Goal: Task Accomplishment & Management: Contribute content

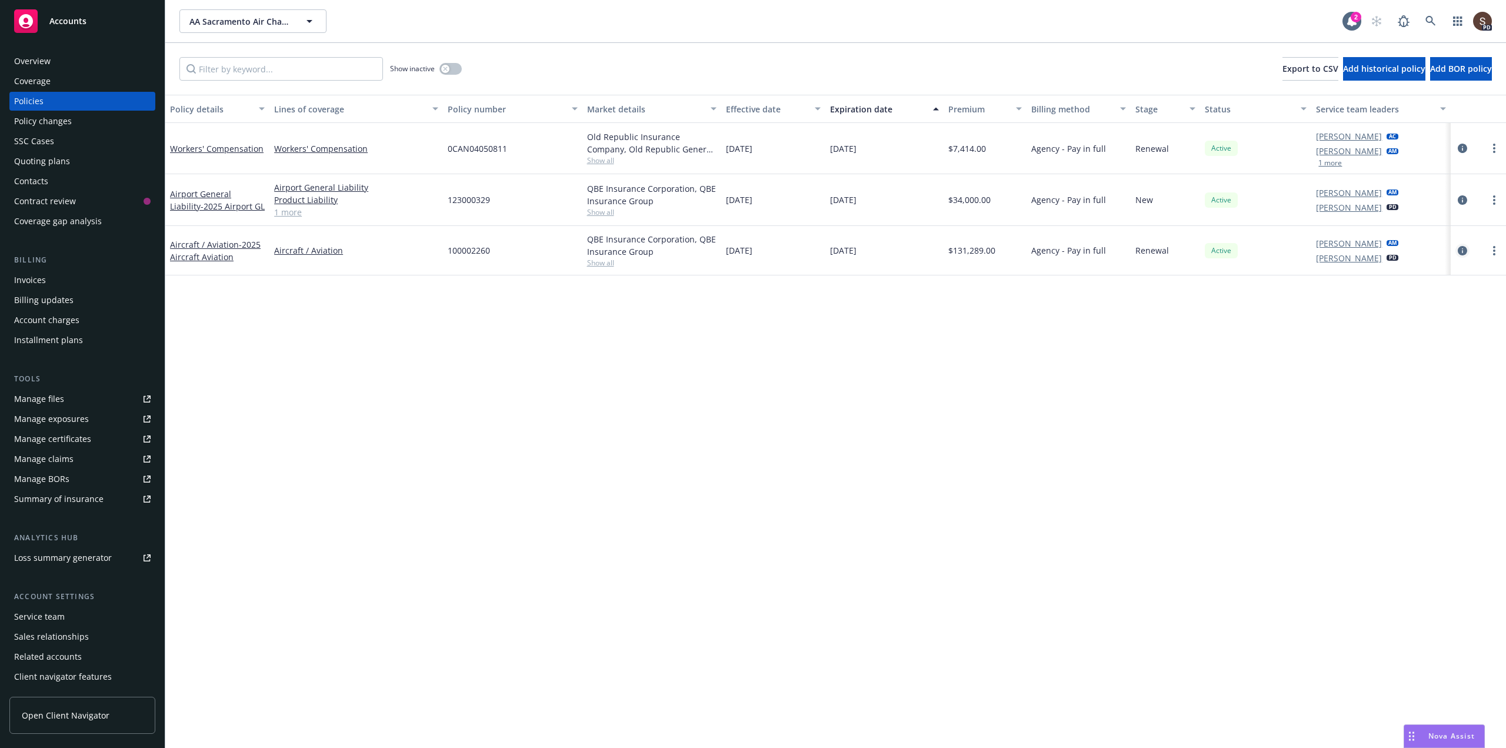
click at [1461, 251] on icon "circleInformation" at bounding box center [1462, 250] width 9 height 9
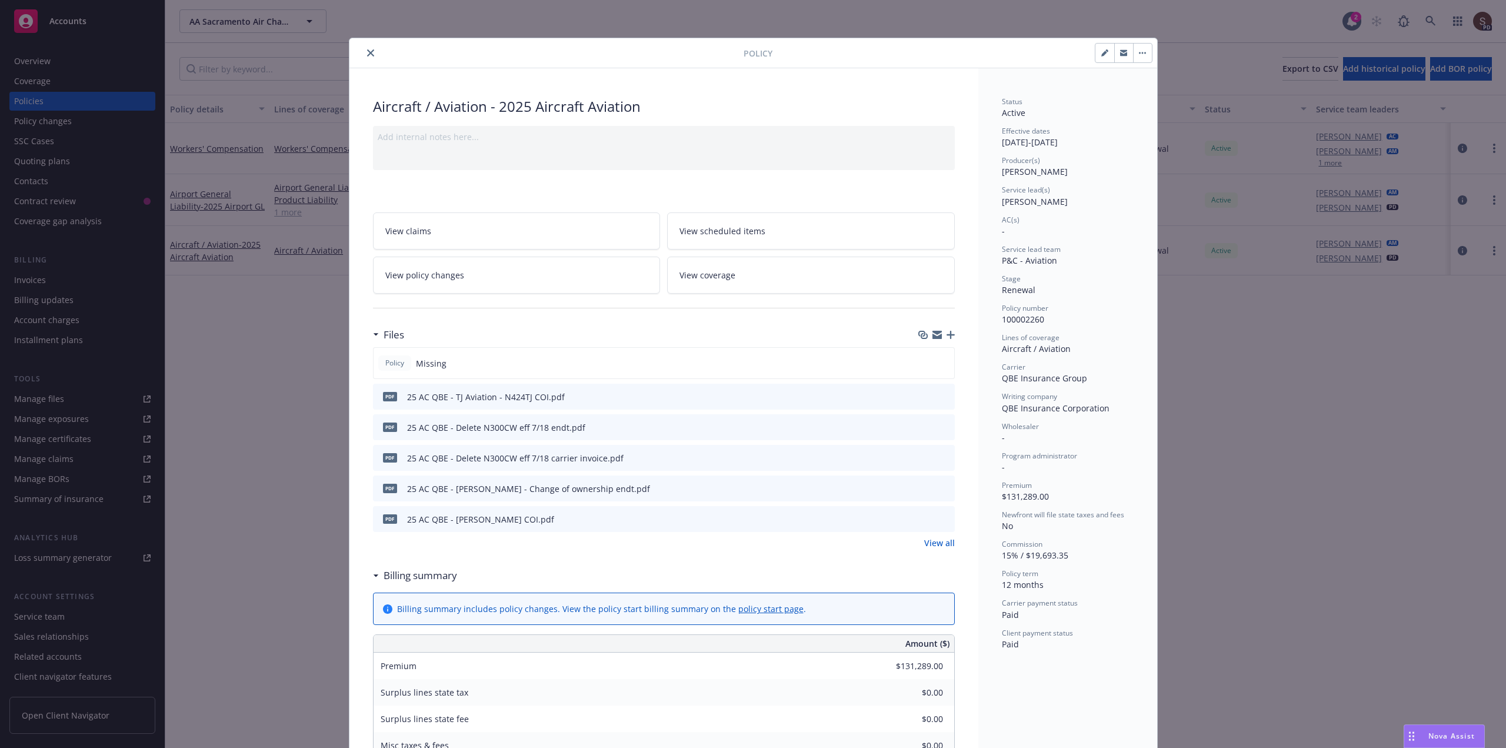
click at [947, 337] on icon "button" at bounding box center [950, 335] width 8 height 8
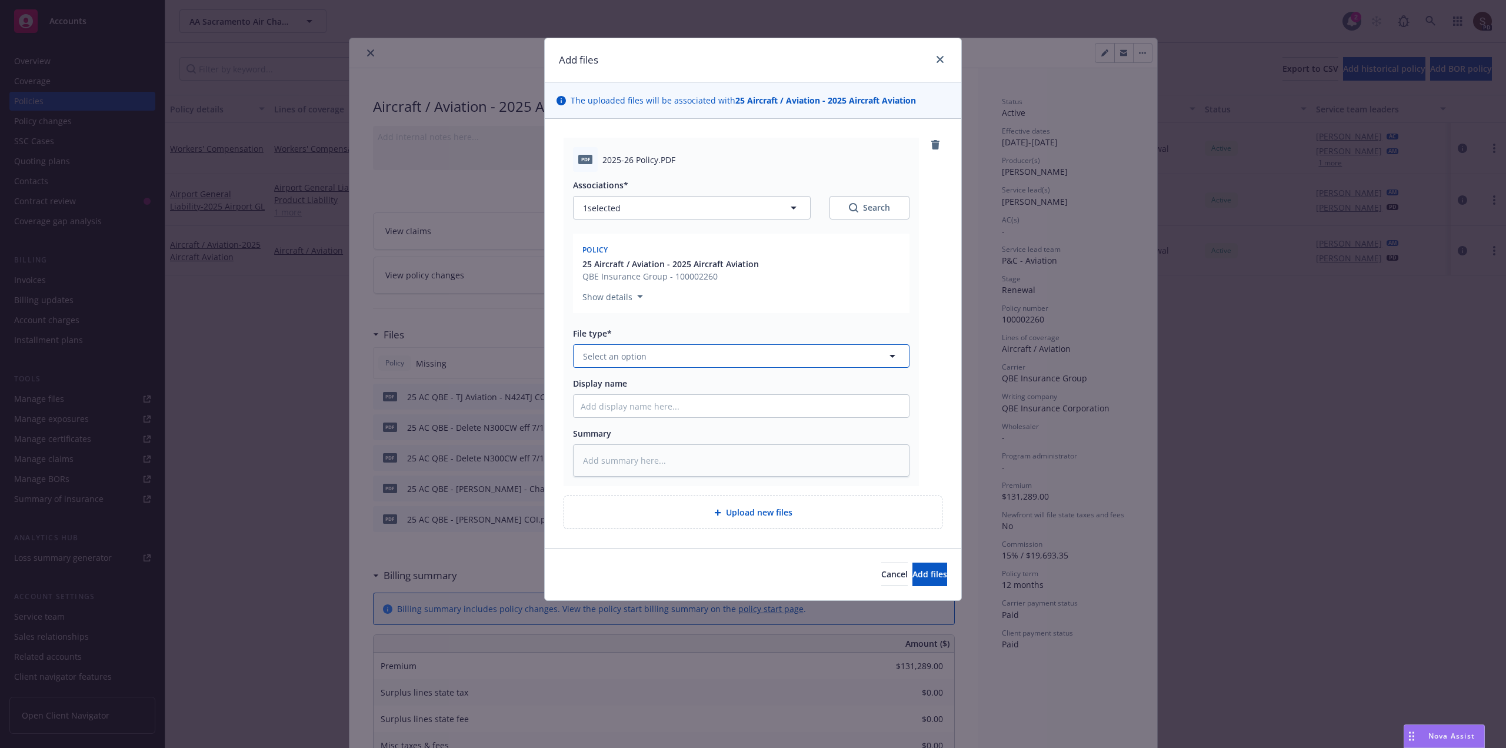
click at [601, 355] on span "Select an option" at bounding box center [615, 356] width 64 height 12
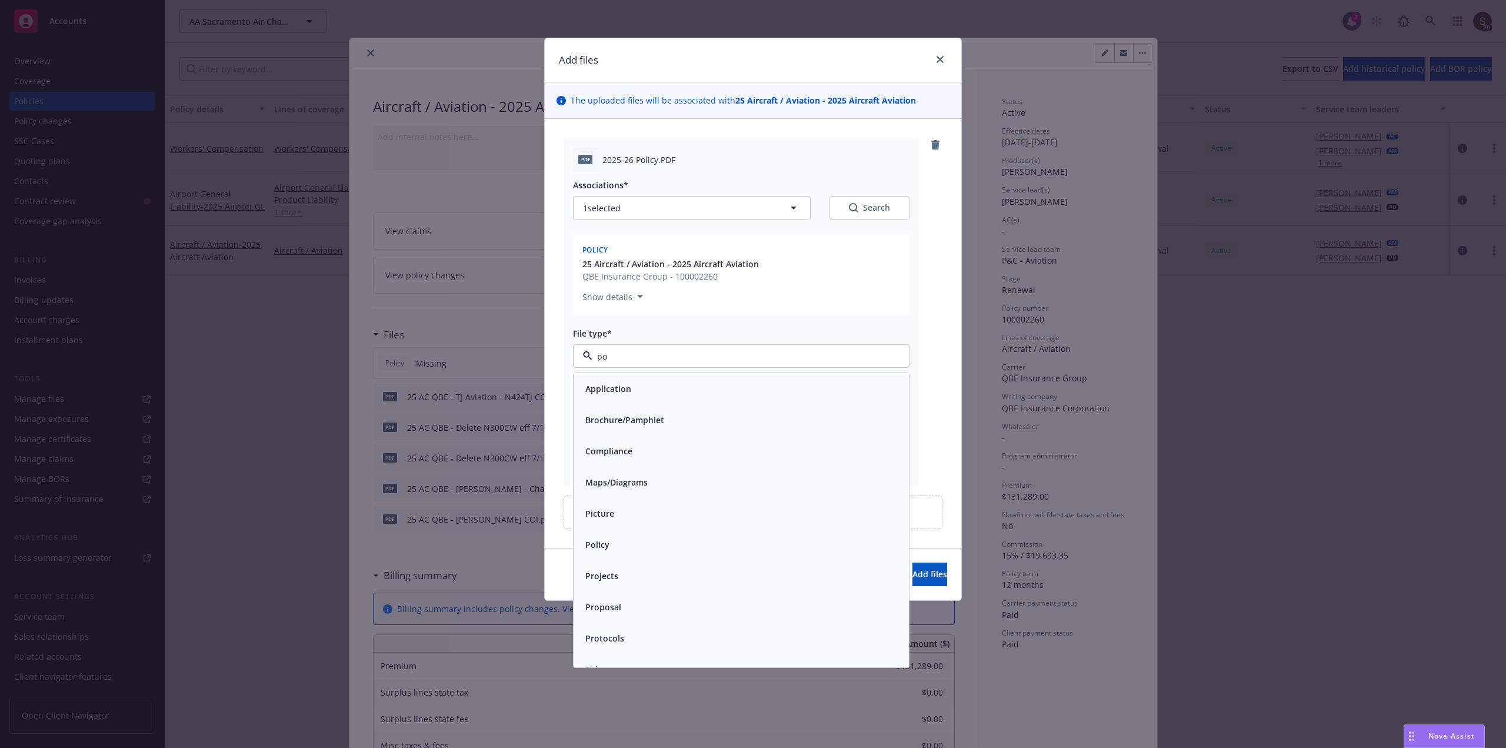
type input "pol"
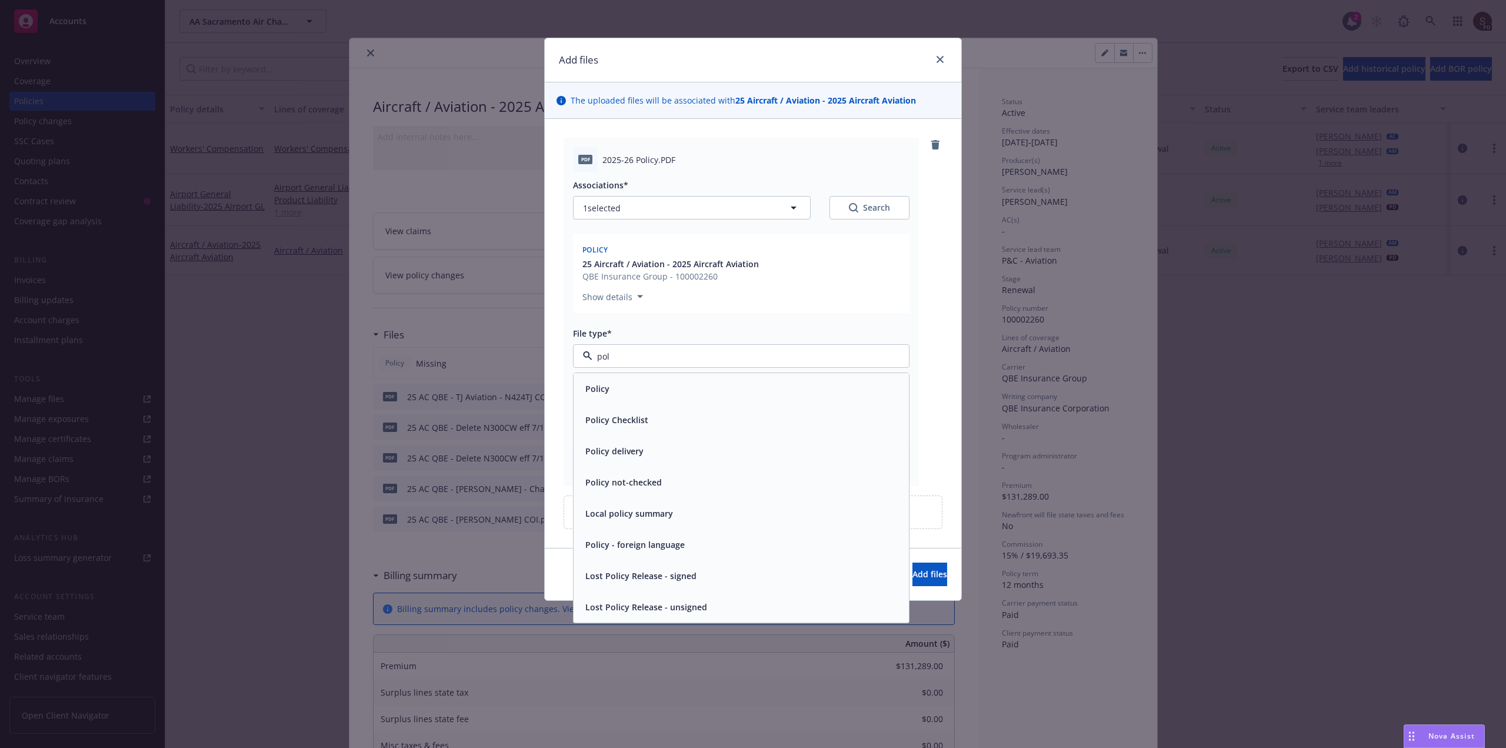
click at [621, 396] on div "Policy" at bounding box center [741, 388] width 321 height 17
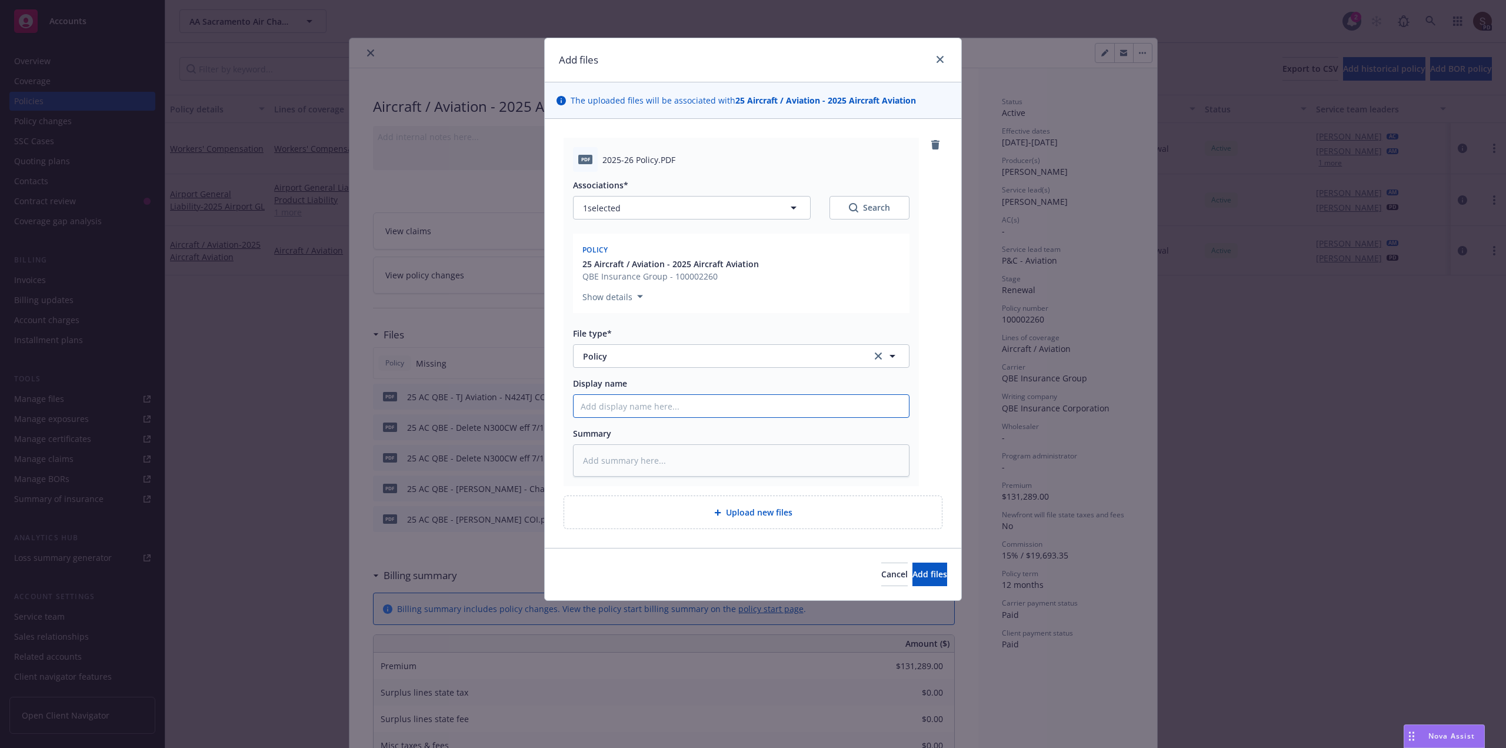
click at [593, 411] on input "Display name" at bounding box center [740, 406] width 335 height 22
type textarea "x"
type input "2"
type textarea "x"
type input "20"
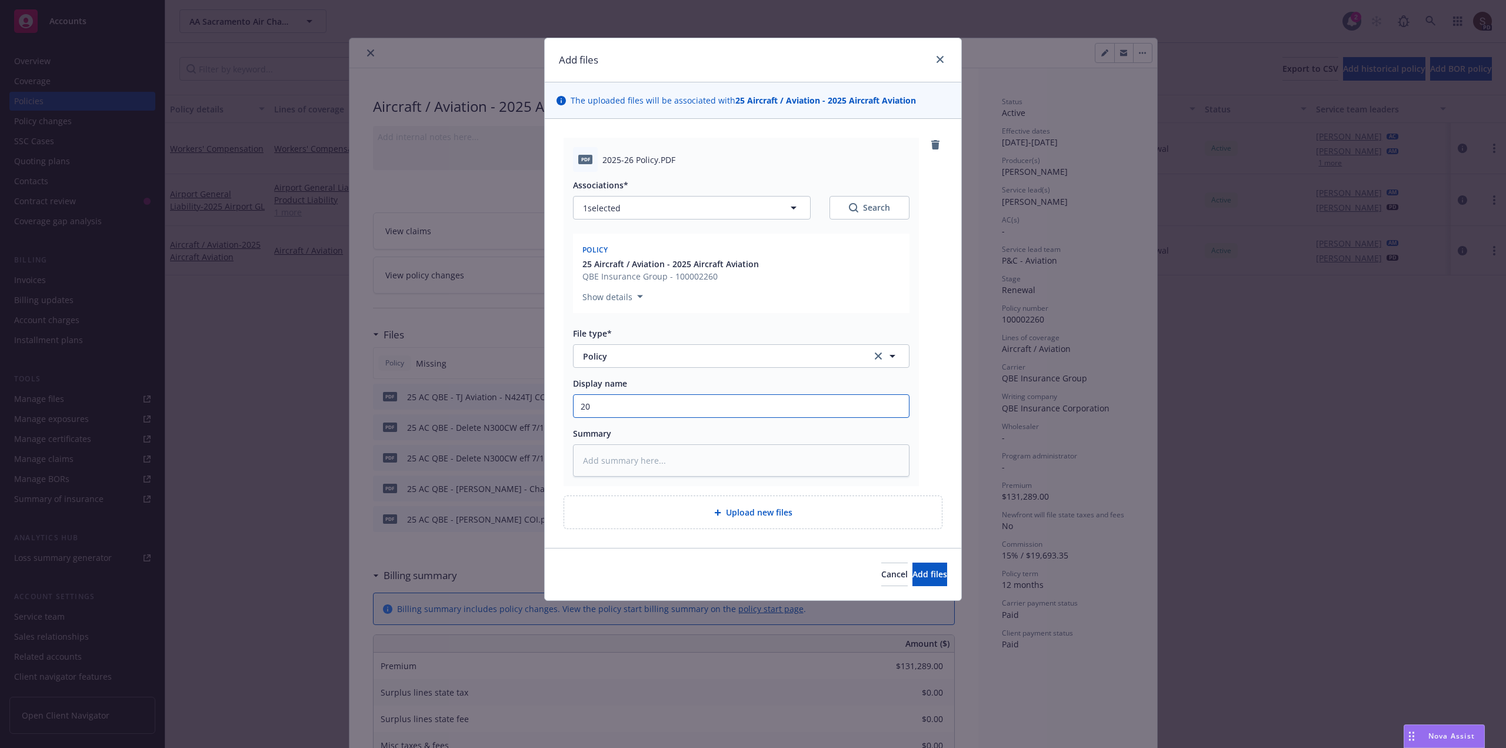
type textarea "x"
type input "202"
type textarea "x"
type input "2025"
type textarea "x"
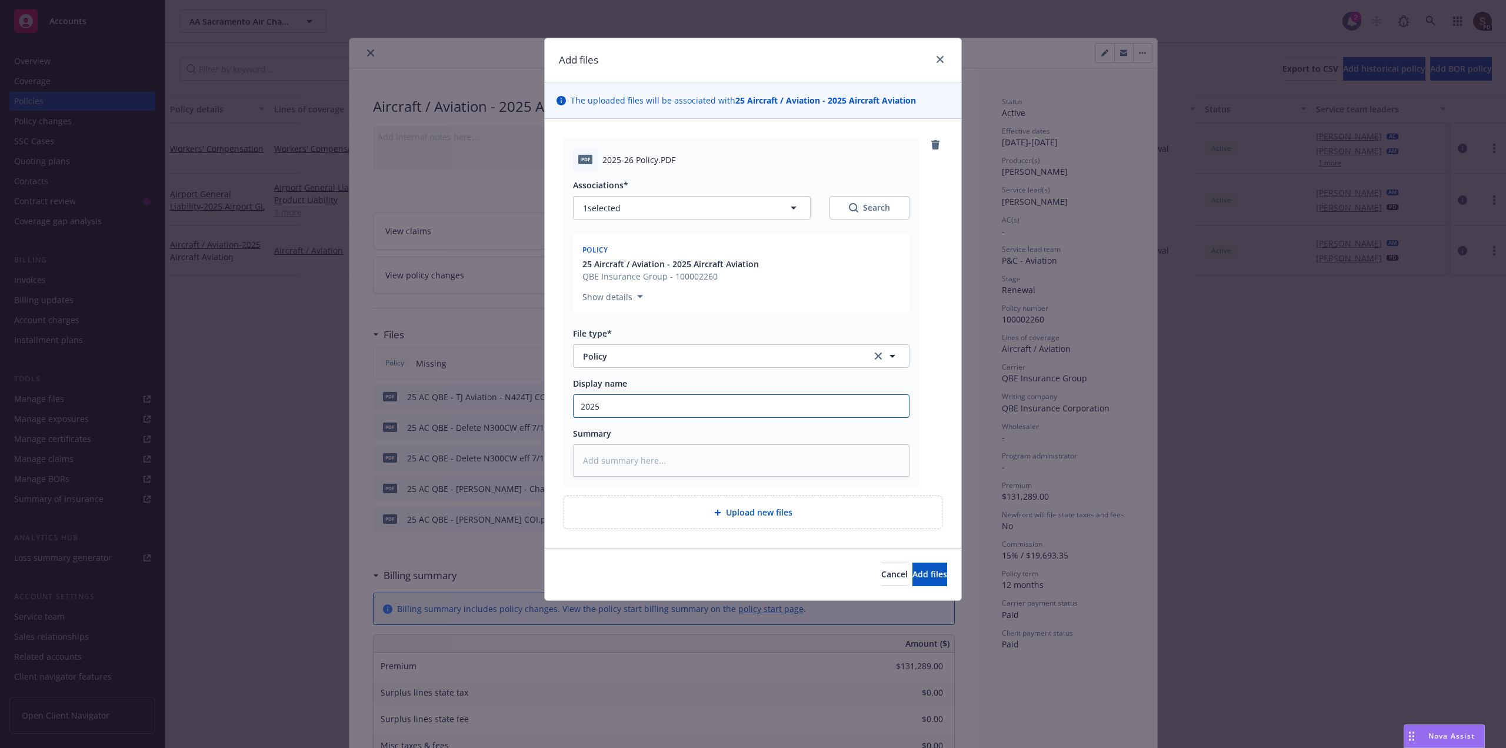
type input "2025"
type textarea "x"
type input "2025 A"
type textarea "x"
type input "2025 Ai"
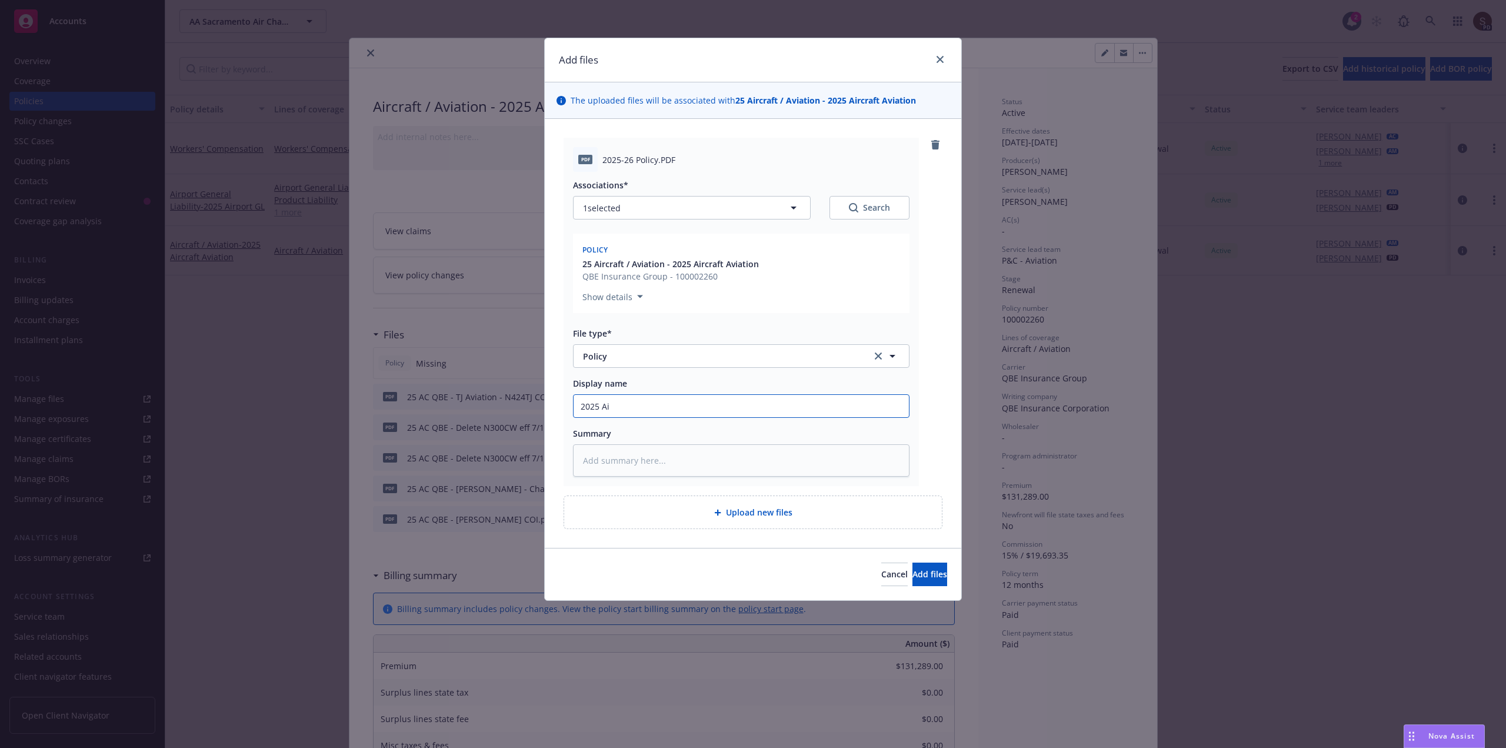
type textarea "x"
type input "2025 Air"
type textarea "x"
type input "2025 Airc"
type textarea "x"
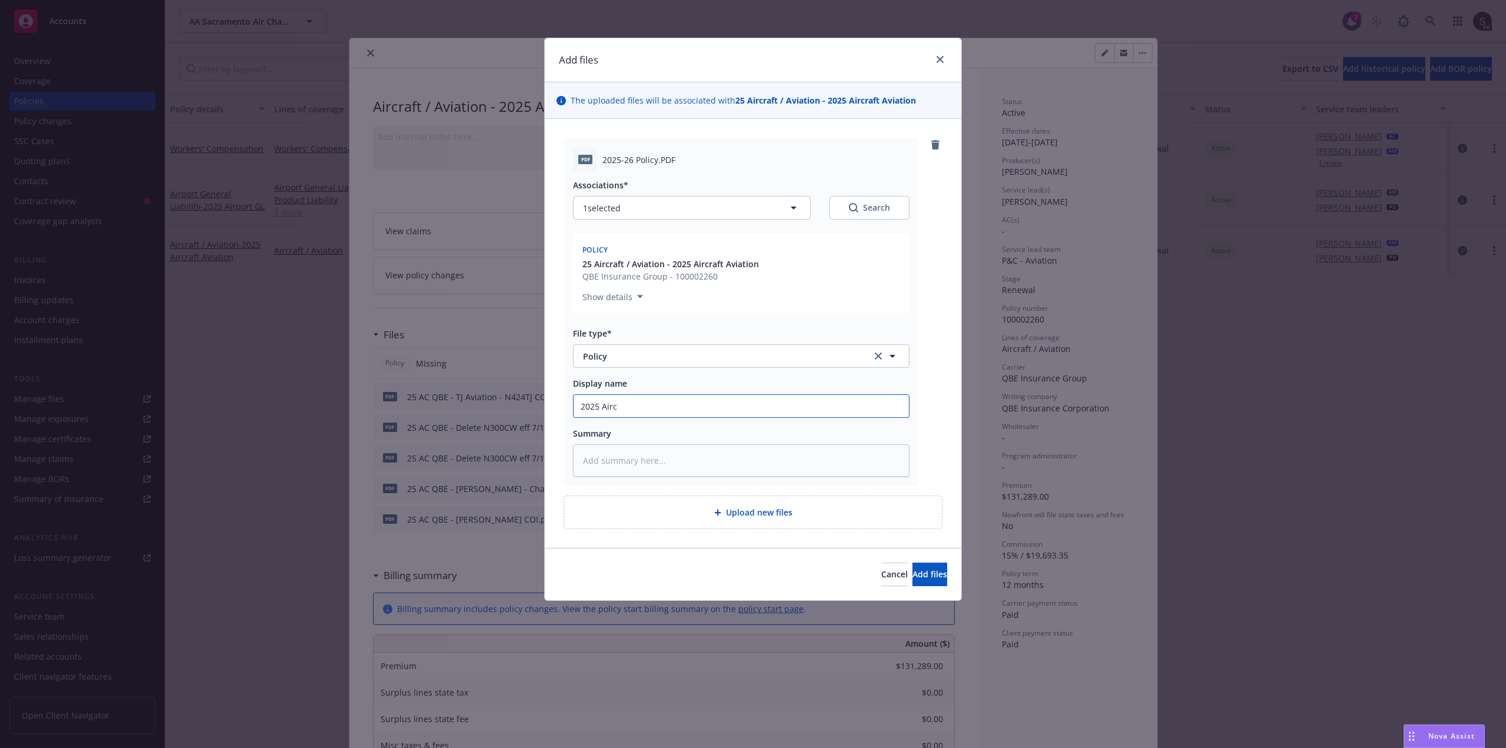
type input "2025 Aircr"
type textarea "x"
type input "2025 Aircra"
type textarea "x"
type input "2025 Aircraf"
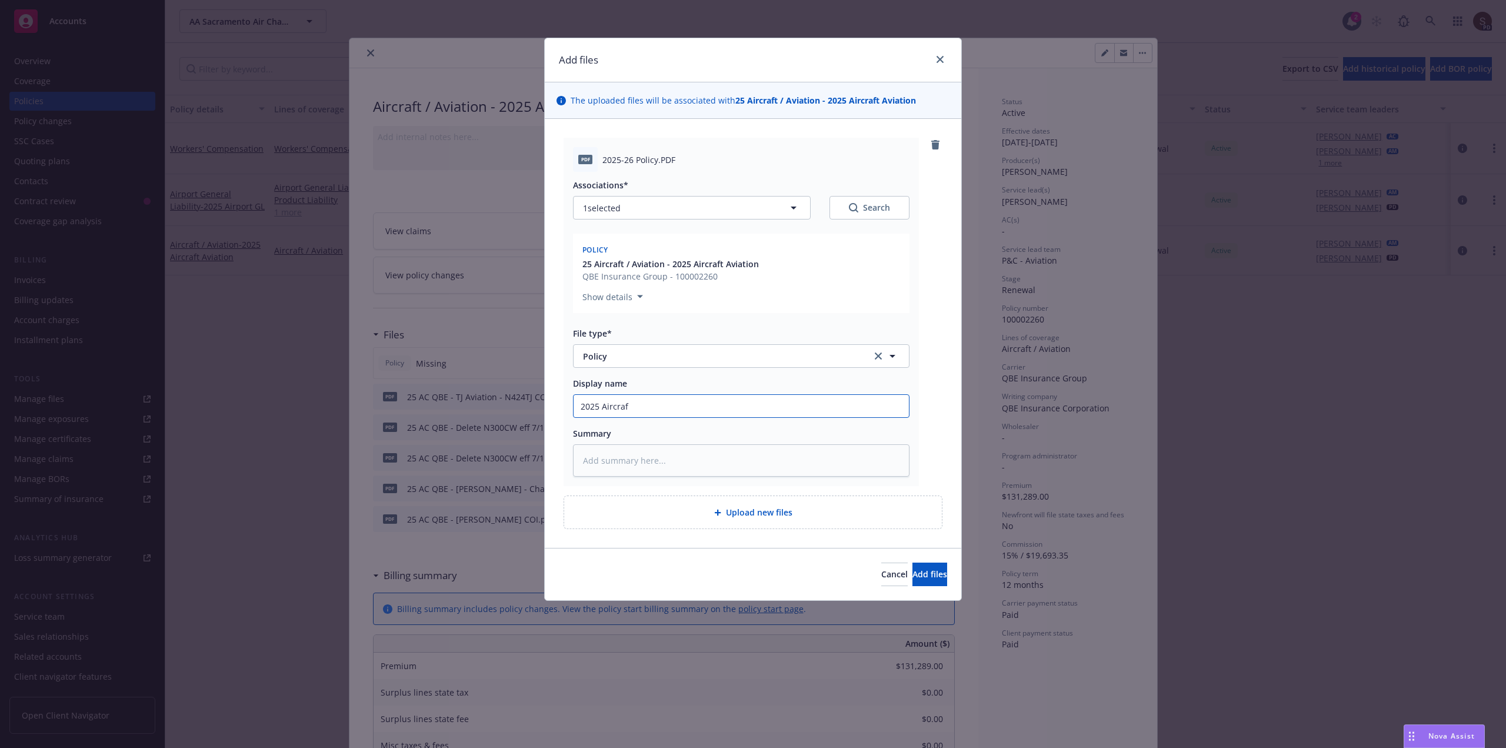
type textarea "x"
type input "2025 Aircraft"
type textarea "x"
type input "2025 Aircraft"
type textarea "x"
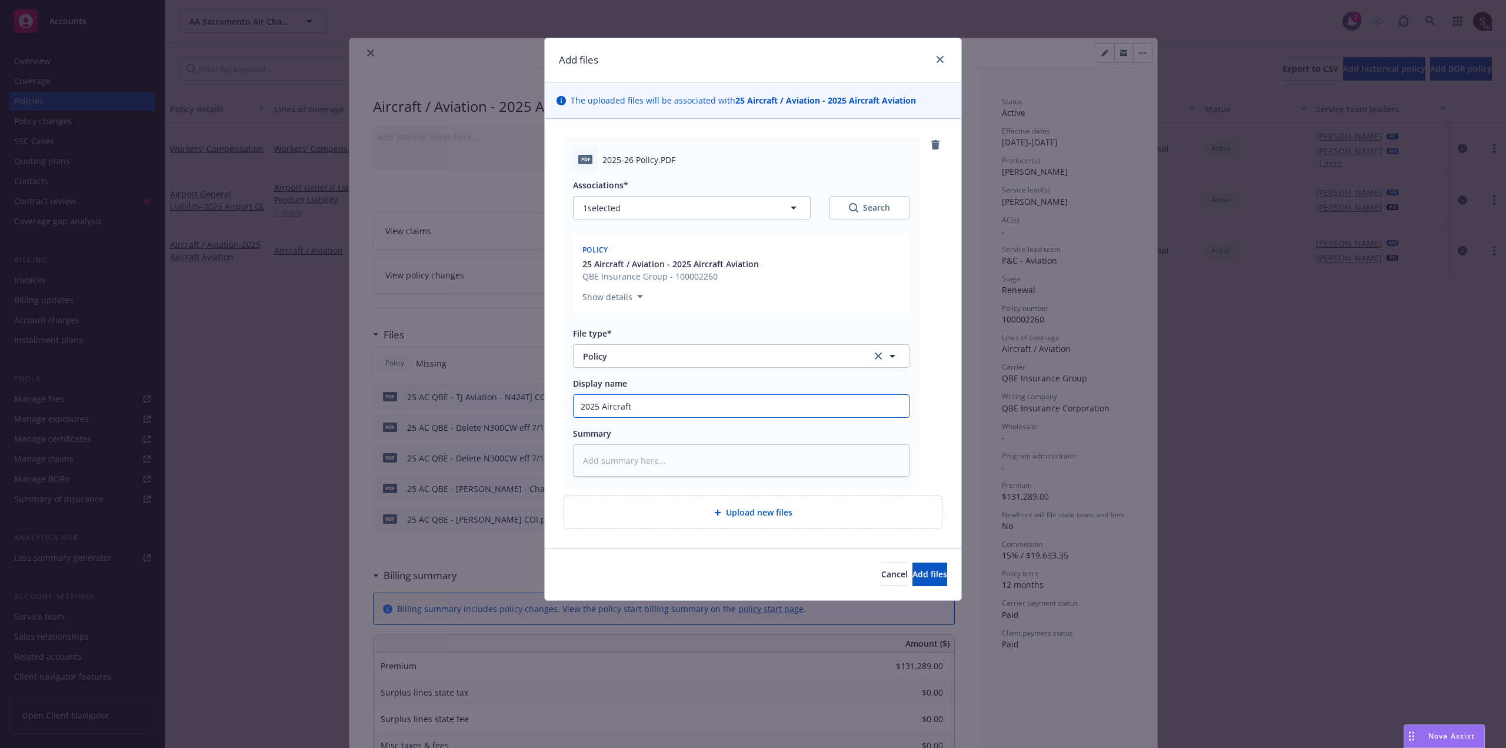
type input "2025 Aircraft -"
type textarea "x"
type input "2025 Aircraft -"
type textarea "x"
type input "2025 Aircraft - P"
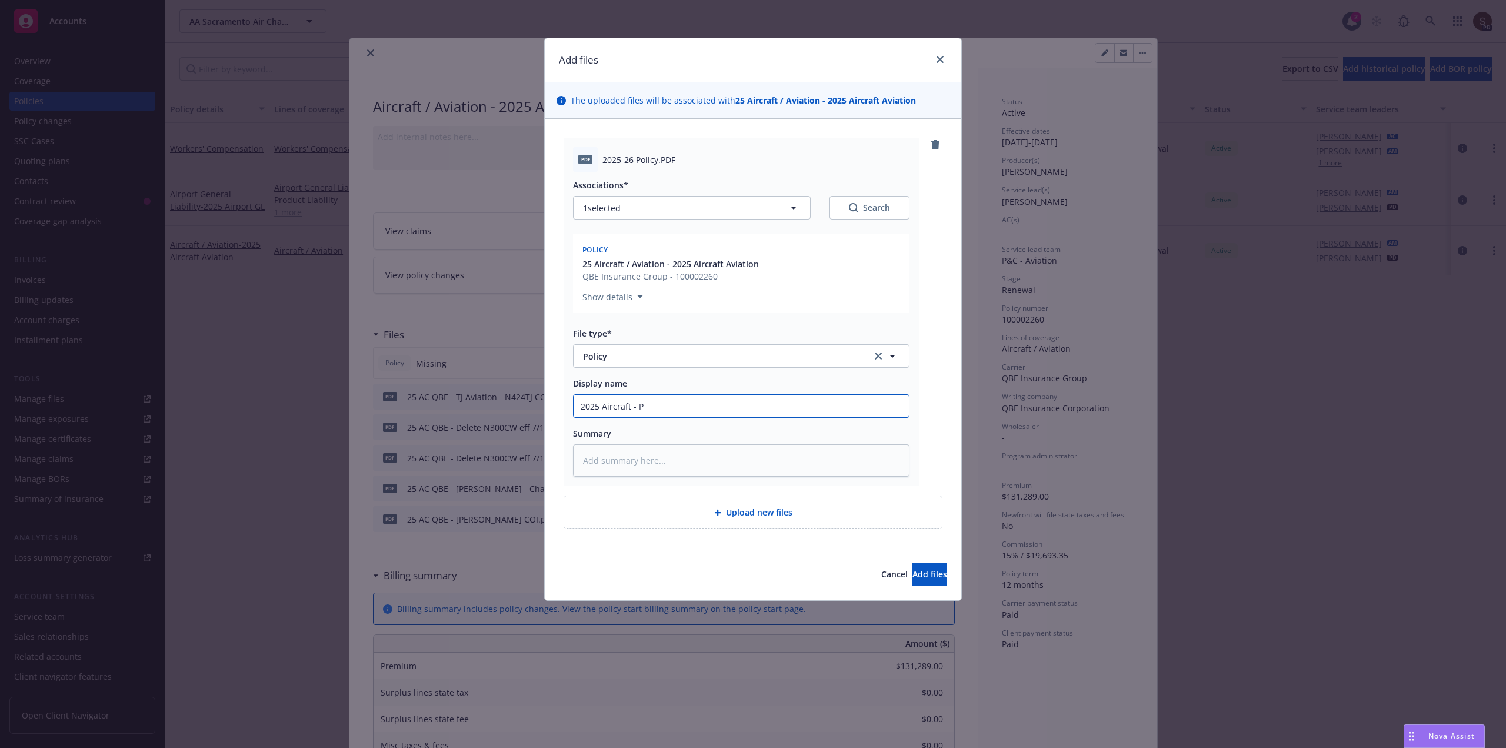
type textarea "x"
type input "2025 Aircraft - Po"
type textarea "x"
type input "2025 Aircraft - Pol"
type textarea "x"
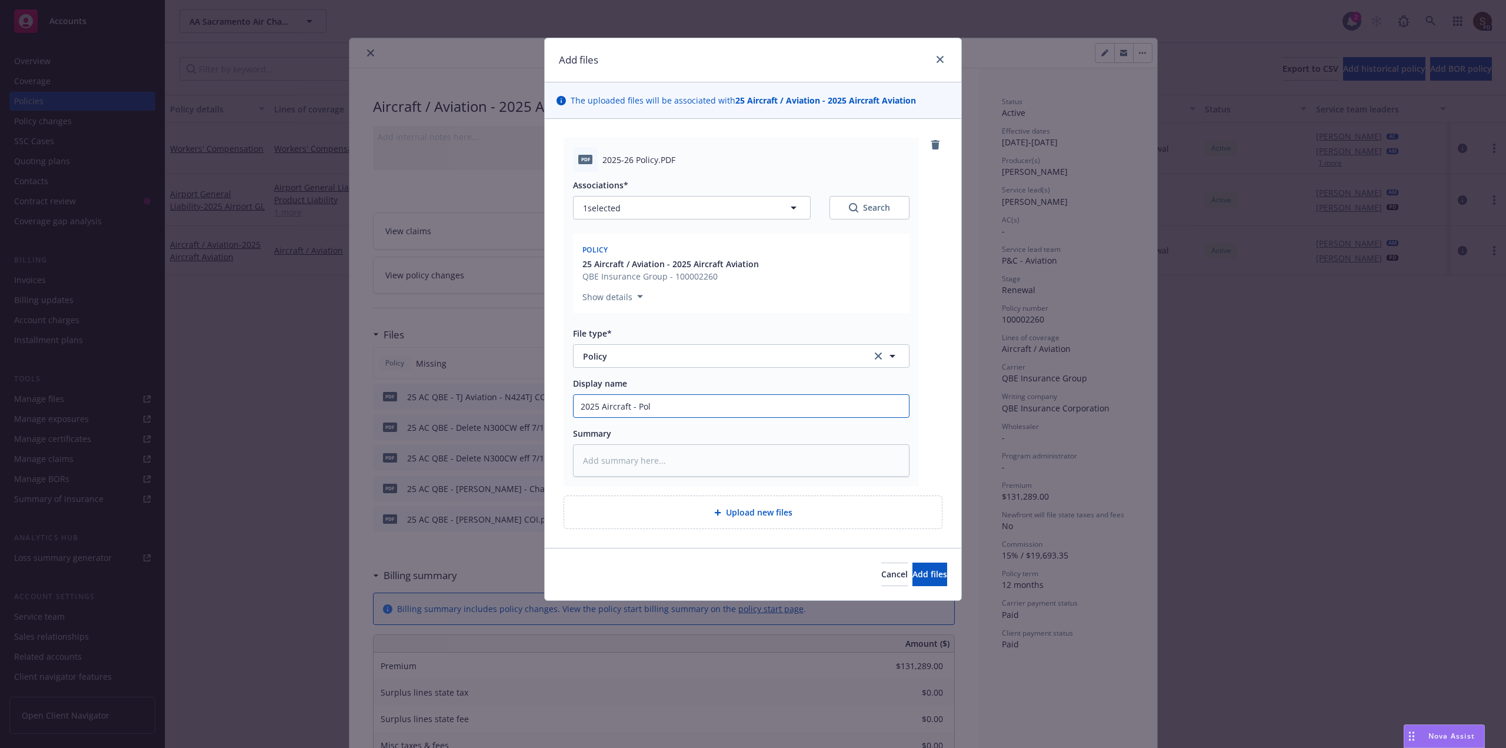
type input "2025 Aircraft - Poli"
type textarea "x"
type input "2025 Aircraft - Polic"
type textarea "x"
type input "2025 Aircraft - Policy"
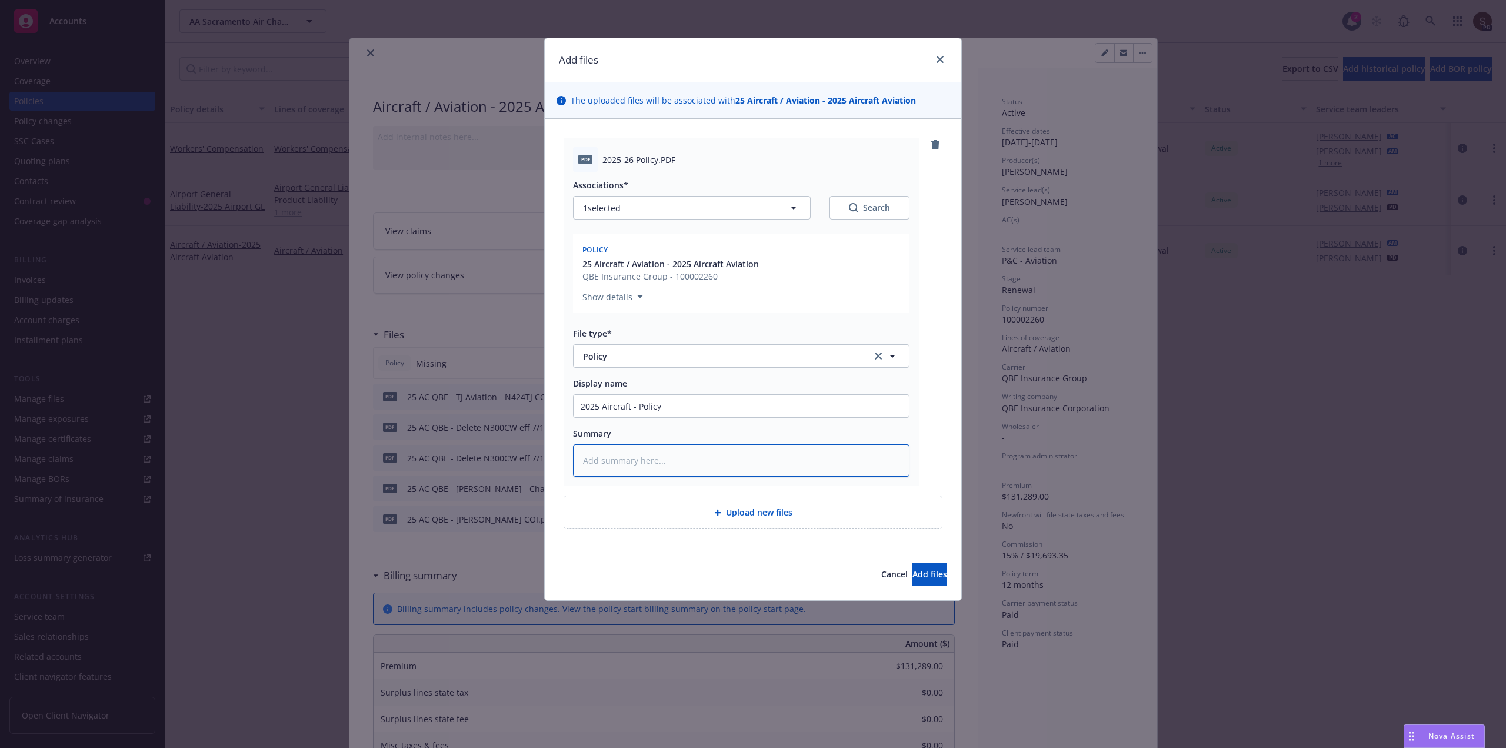
type textarea "x"
type textarea "2"
type textarea "x"
type textarea "25"
type textarea "x"
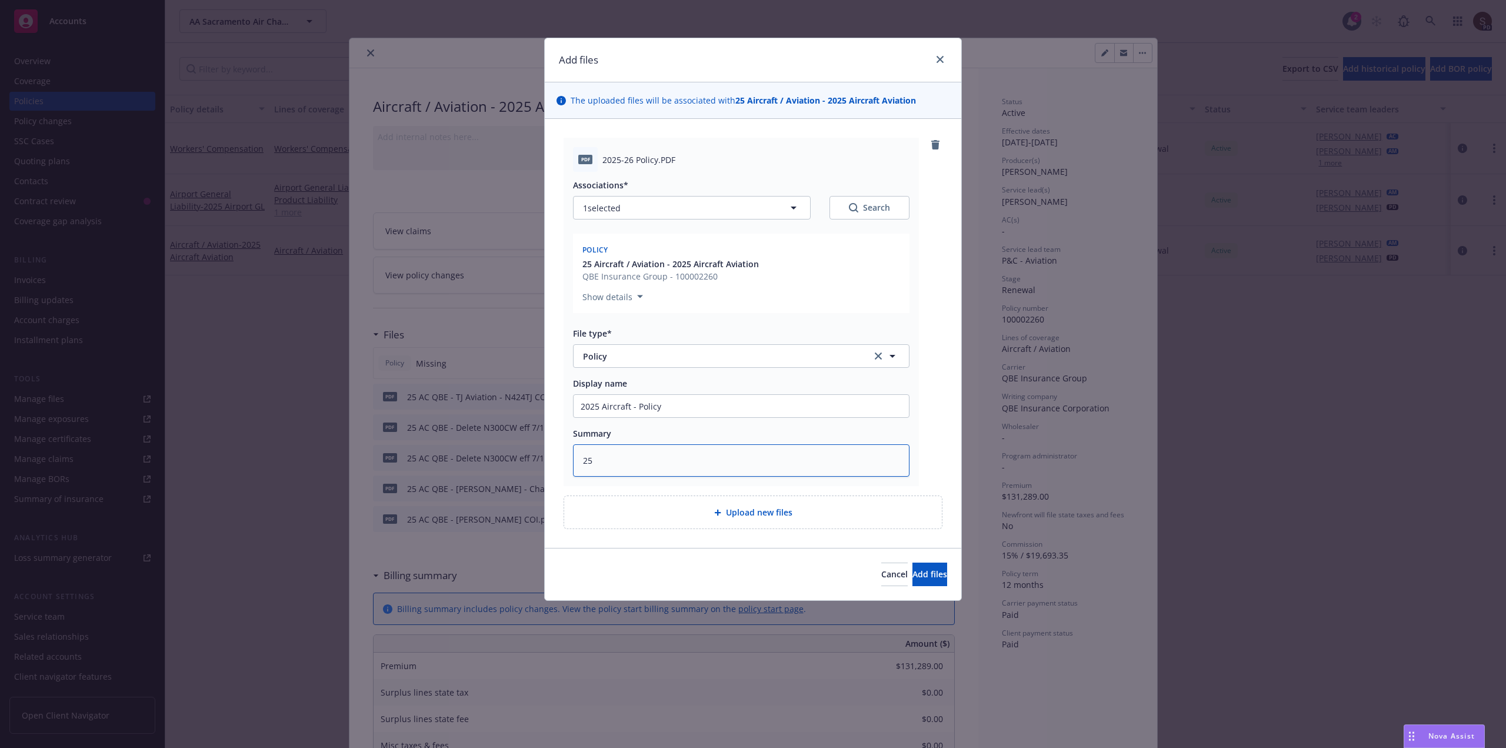
type textarea "25"
type textarea "x"
type textarea "25 A"
type textarea "x"
type textarea "25 AC"
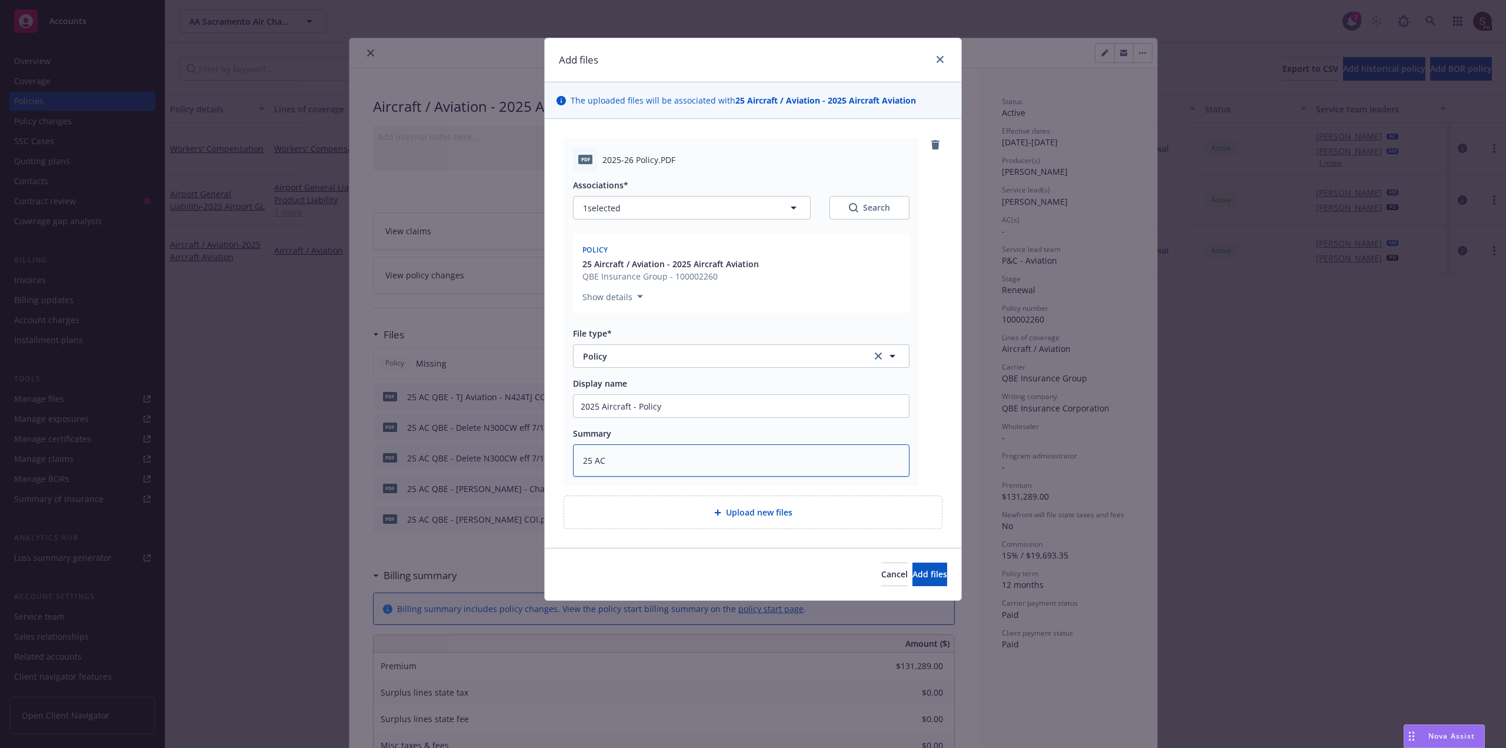
type textarea "x"
type textarea "25 AC Q"
type textarea "x"
type textarea "25 AC QB"
type textarea "x"
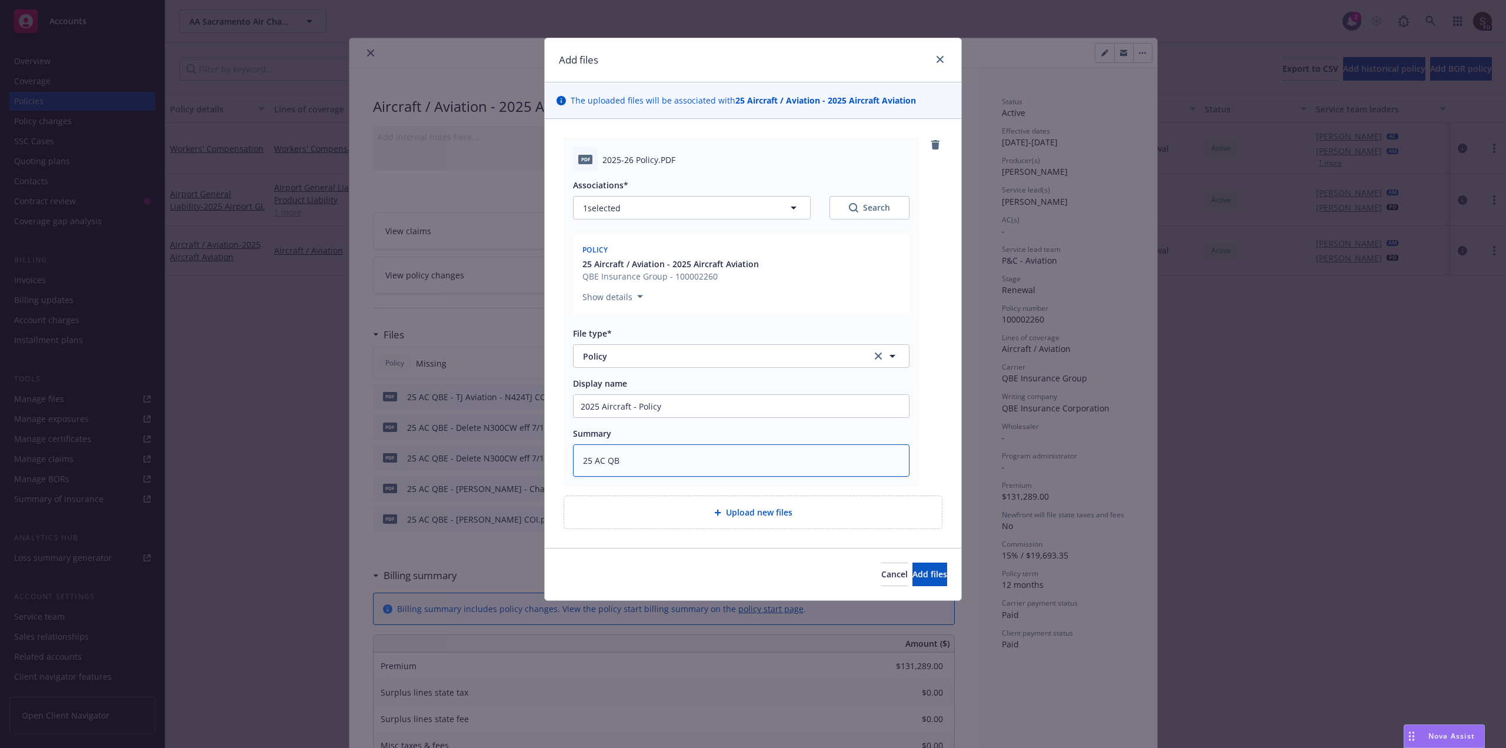
type textarea "25 AC QBE"
type textarea "x"
type textarea "25 AC QBE"
type textarea "x"
type textarea "25 AC QBE -"
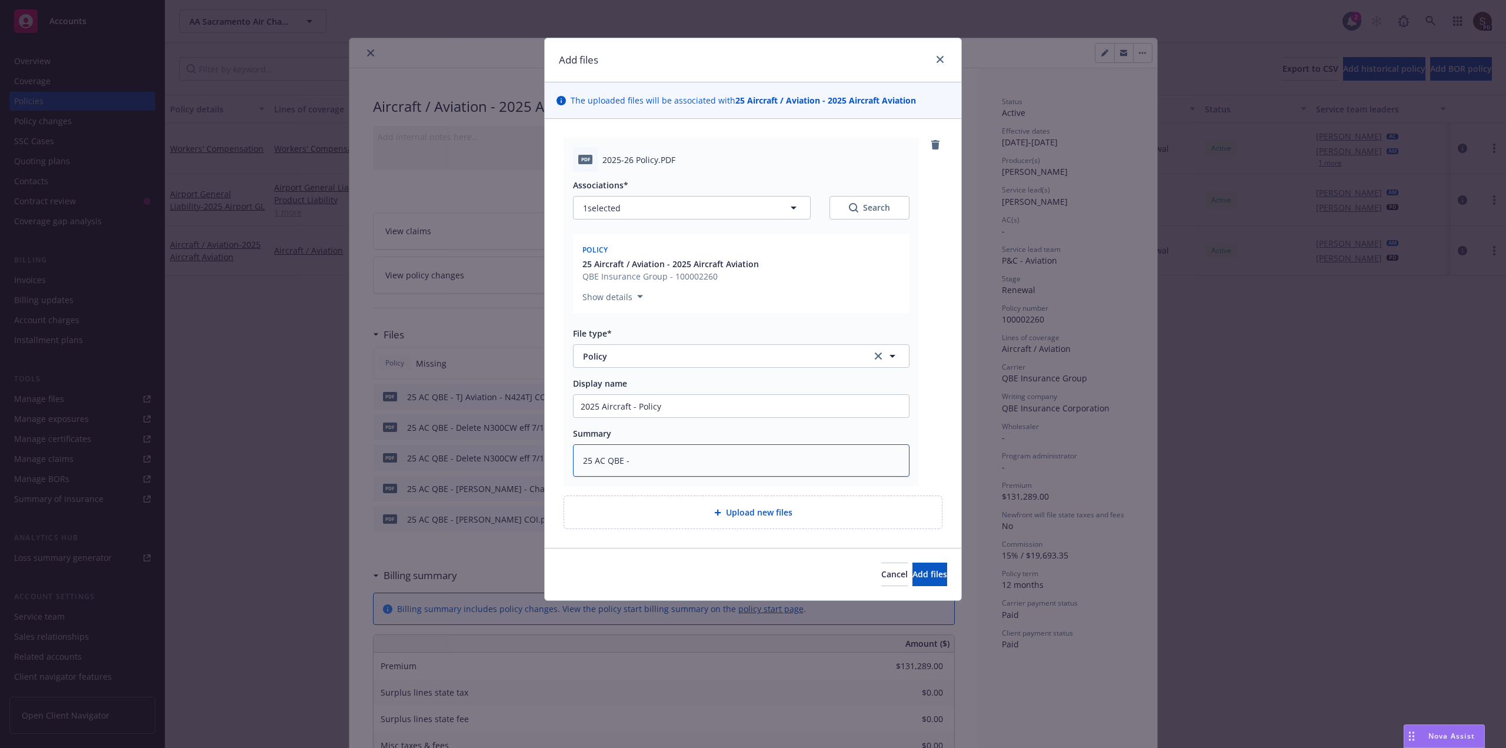
type textarea "x"
type textarea "25 AC QBE -"
type textarea "x"
type textarea "25 AC QBE - p"
type textarea "x"
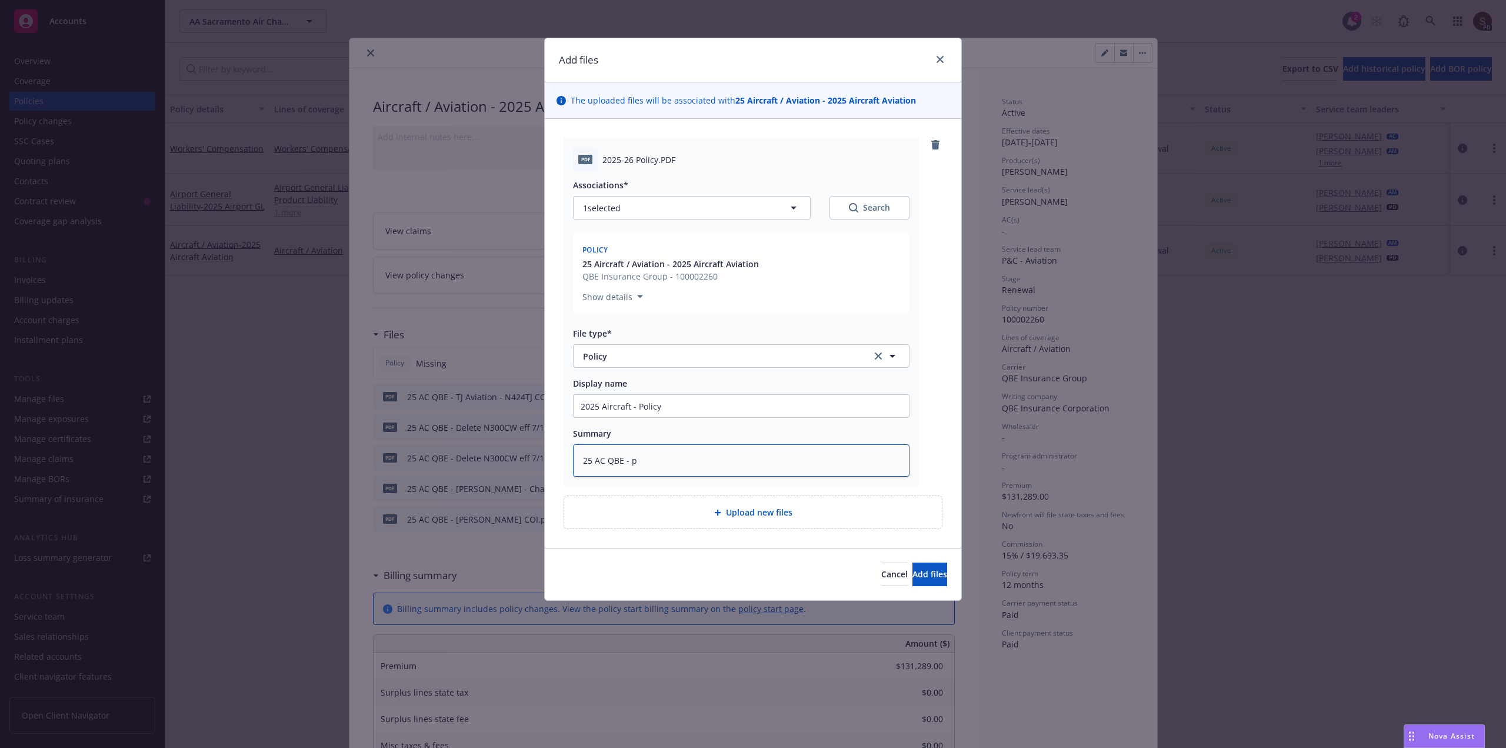
type textarea "25 AC QBE - po"
type textarea "x"
type textarea "25 AC QBE - pol"
type textarea "x"
type textarea "25 AC QBE - poli"
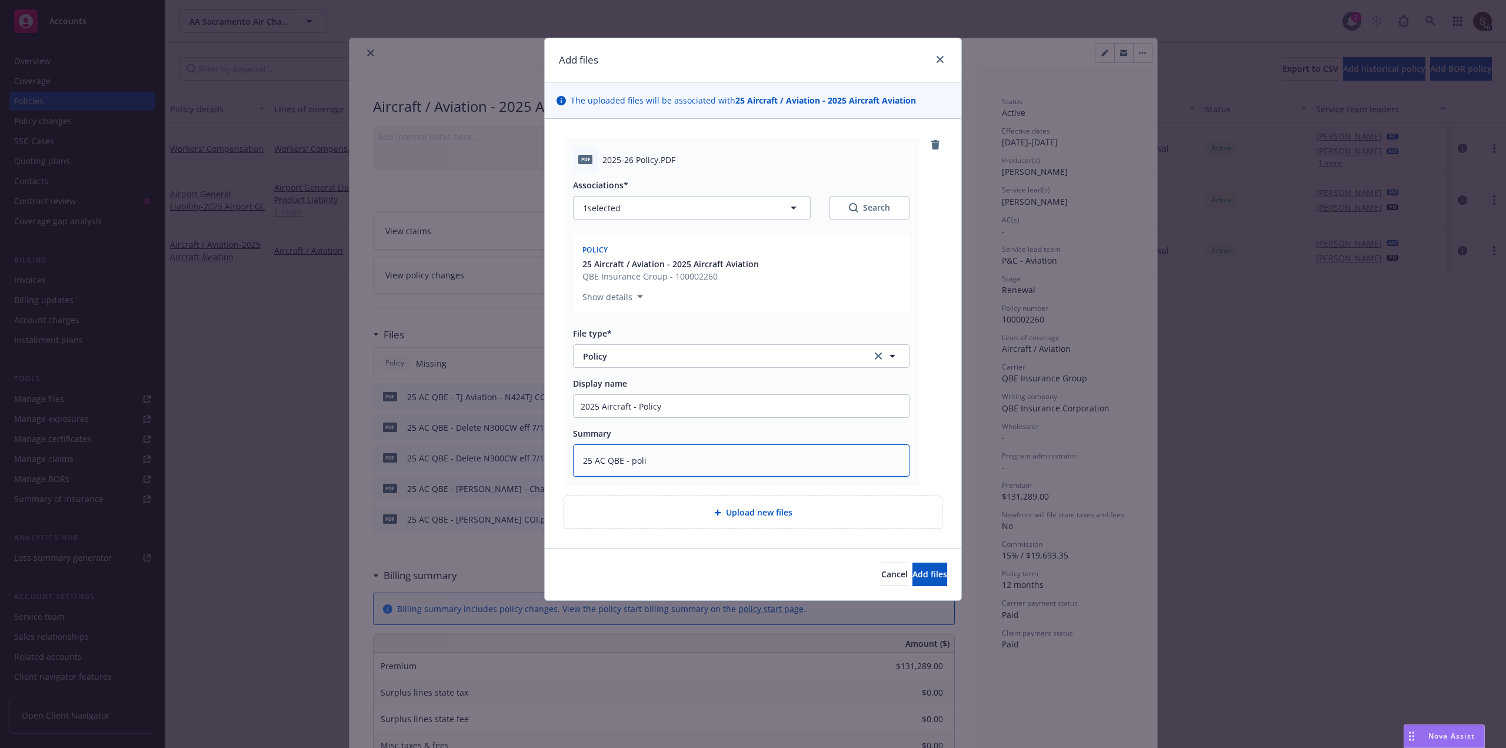
type textarea "x"
type textarea "25 AC QBE - polic"
type textarea "x"
type textarea "25 AC QBE - policy"
click at [916, 568] on span "Add files" at bounding box center [929, 573] width 35 height 11
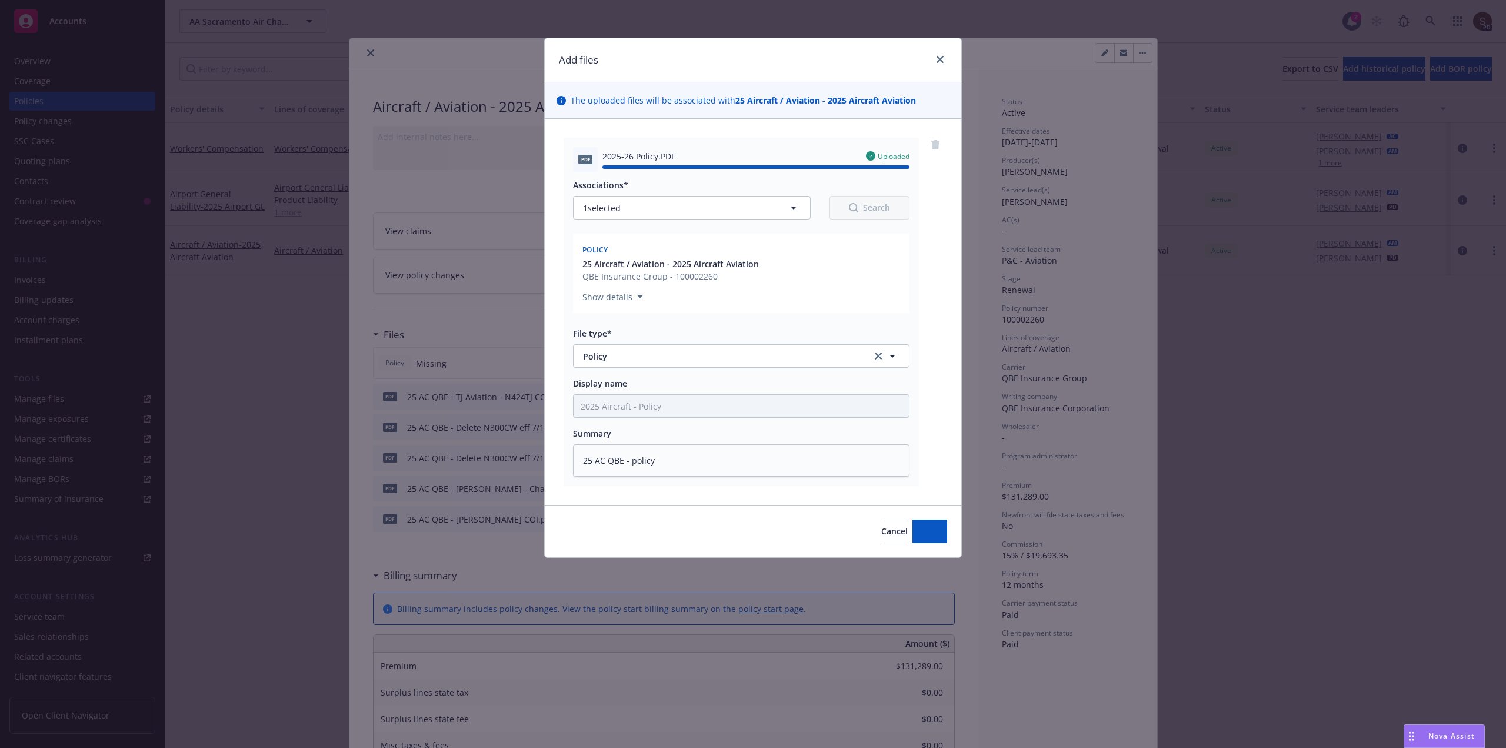
type textarea "x"
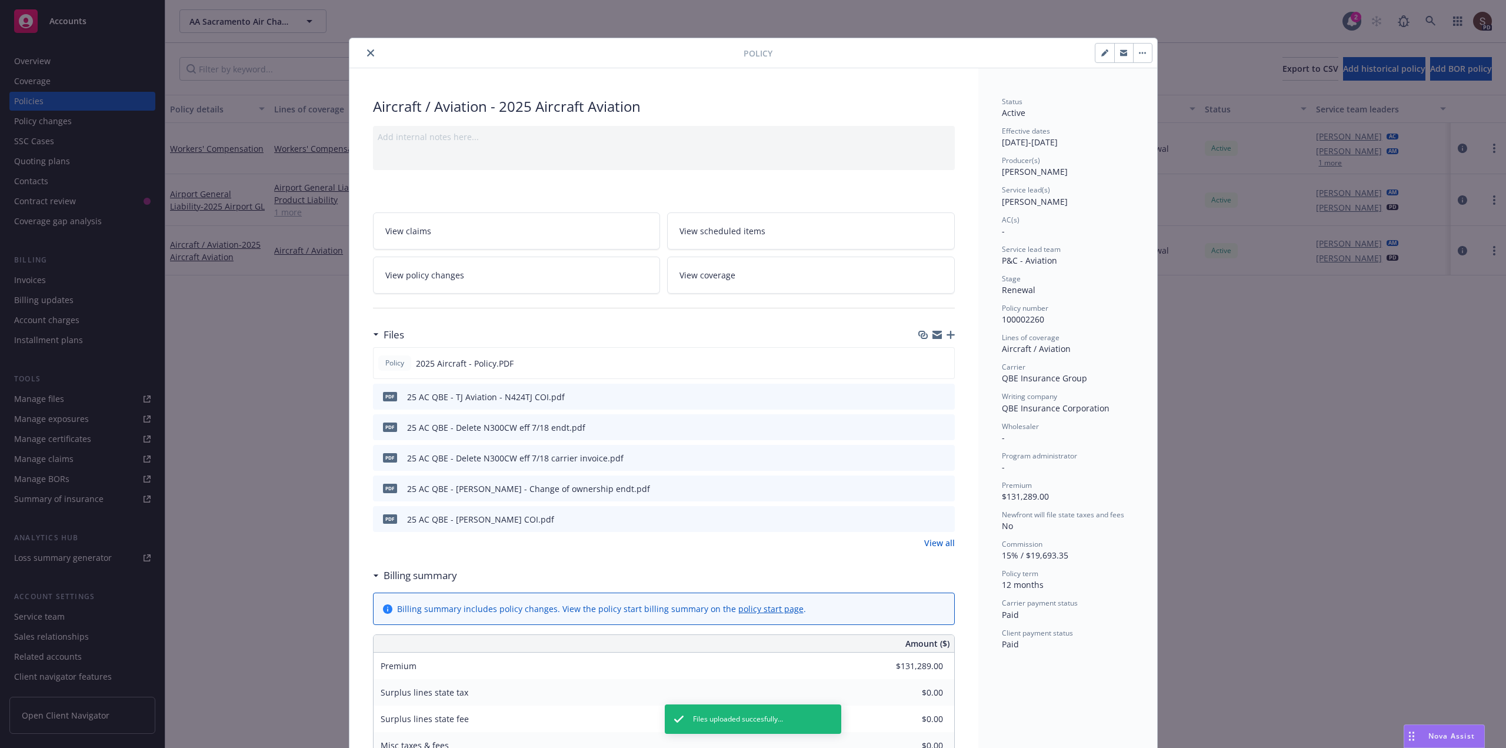
click at [367, 52] on icon "close" at bounding box center [370, 52] width 7 height 7
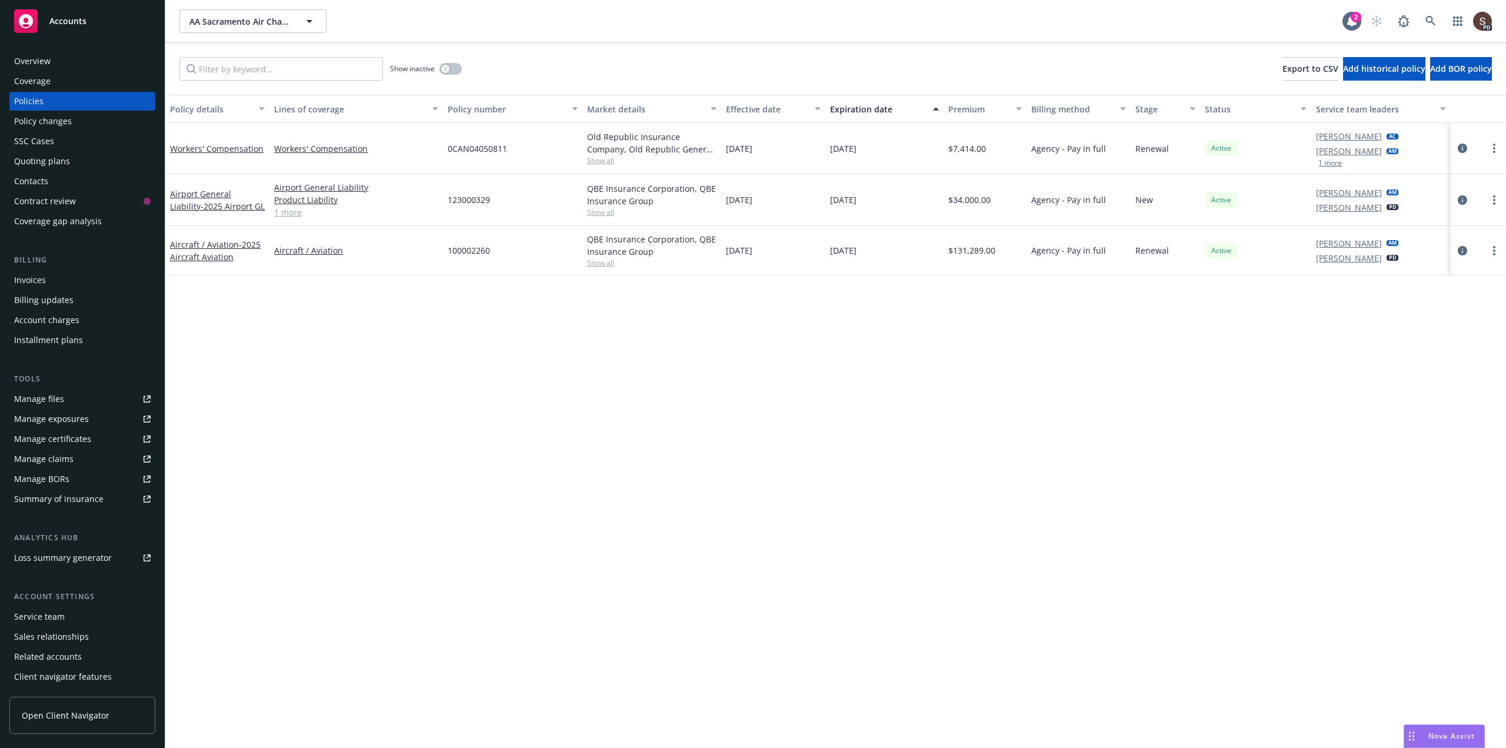
click at [22, 76] on div "Coverage" at bounding box center [32, 81] width 36 height 19
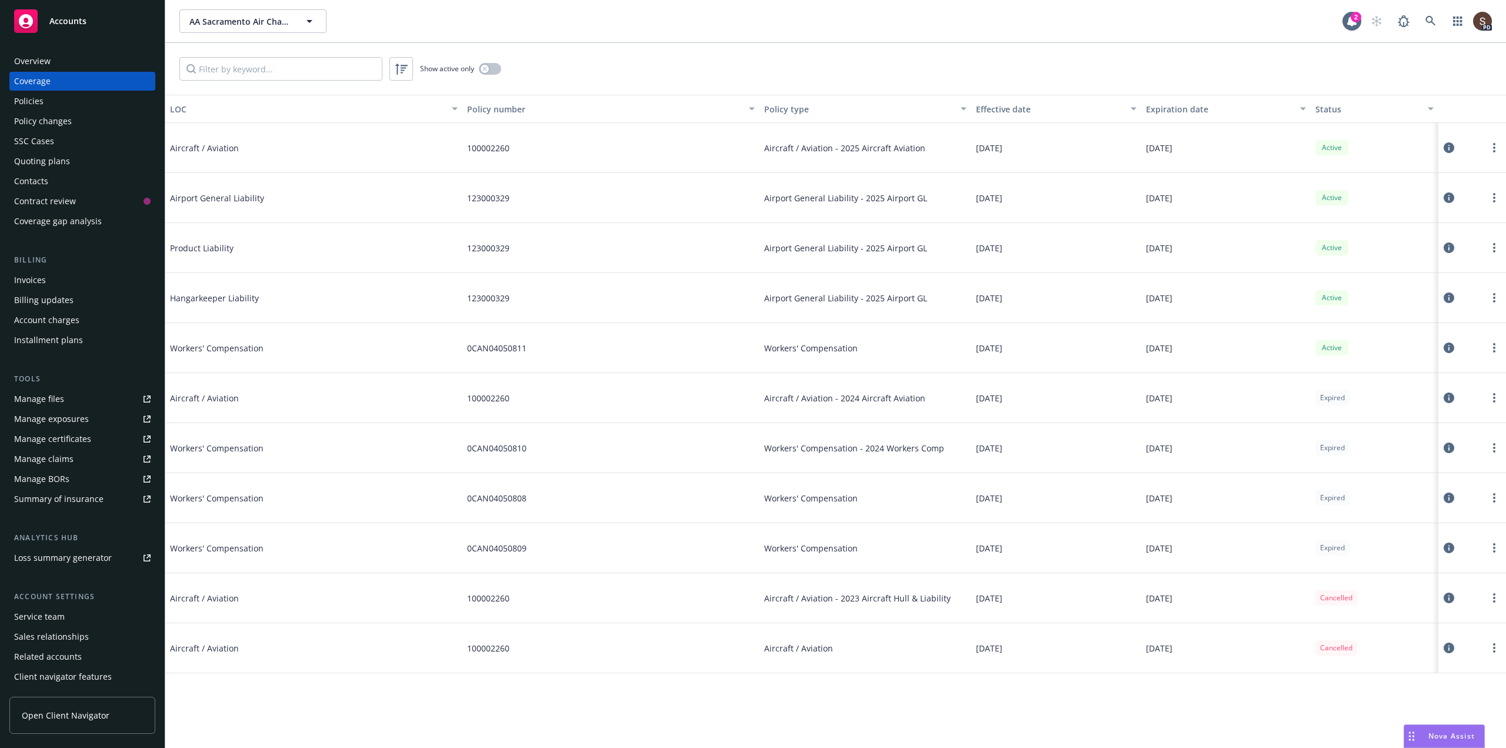
click at [38, 396] on div "Manage files" at bounding box center [39, 398] width 50 height 19
